Goal: Transaction & Acquisition: Purchase product/service

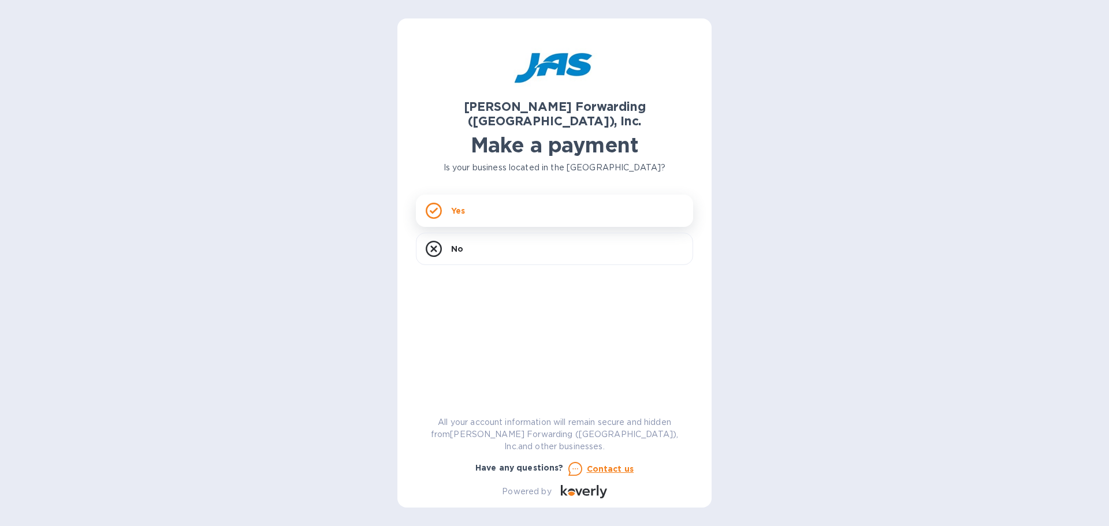
click at [444, 200] on div "Yes" at bounding box center [554, 211] width 277 height 32
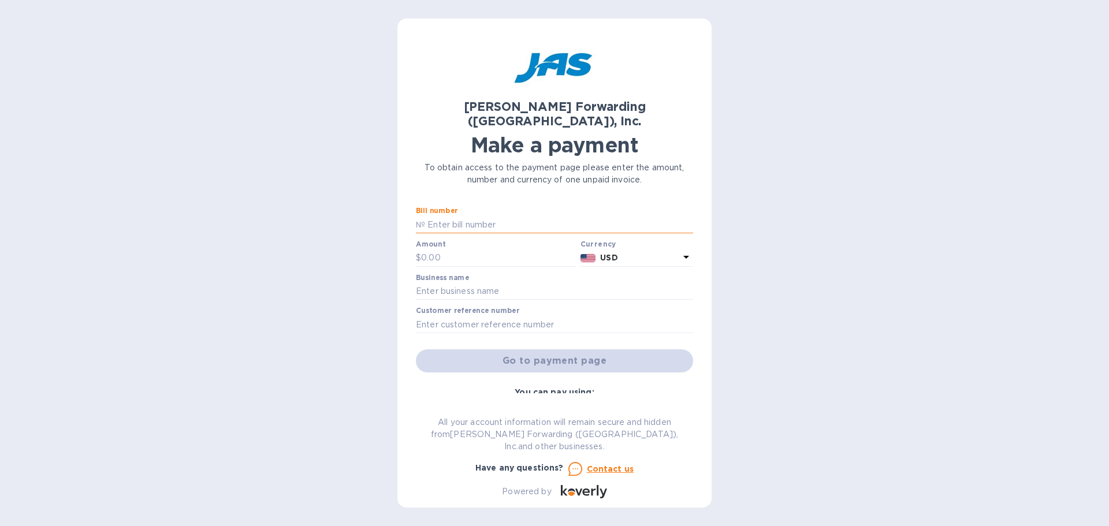
click at [447, 216] on input "text" at bounding box center [559, 224] width 268 height 17
type input "IAD503379781"
type input "400"
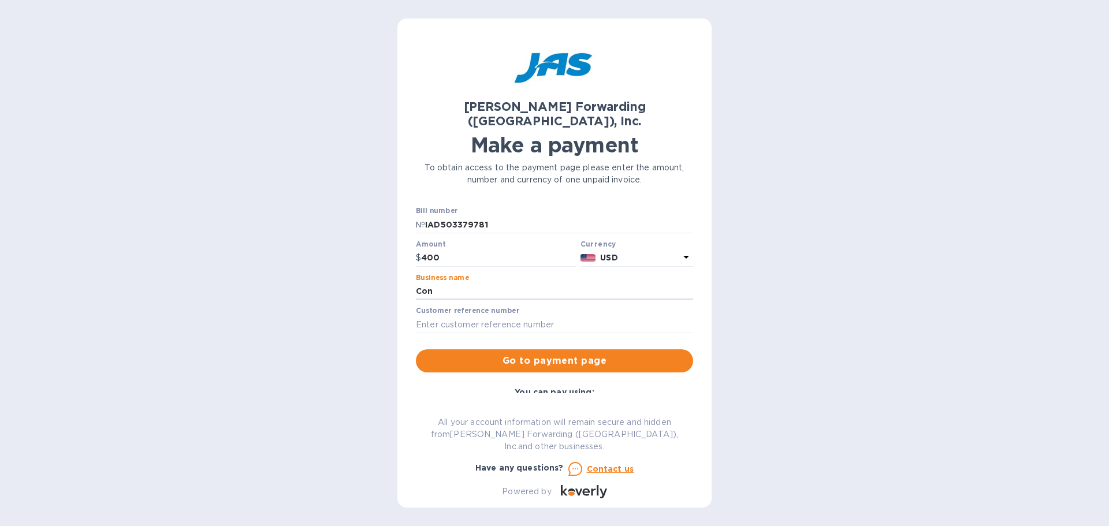
type input "Conflict Kinetics"
click at [449, 316] on input "text" at bounding box center [554, 324] width 277 height 17
click at [457, 316] on input "text" at bounding box center [554, 324] width 277 height 17
type input "PO090925"
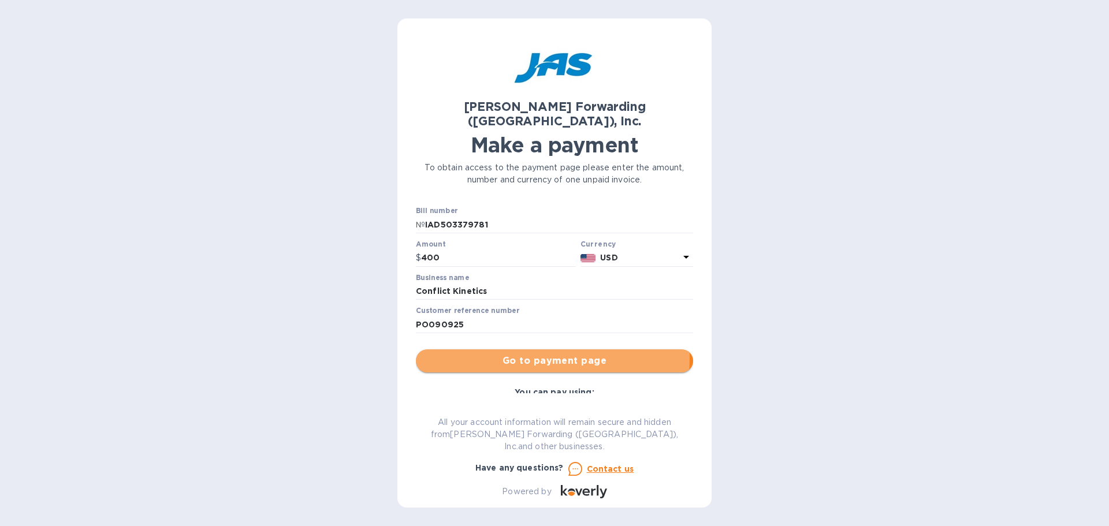
click at [470, 354] on span "Go to payment page" at bounding box center [554, 361] width 259 height 14
